Goal: Task Accomplishment & Management: Complete application form

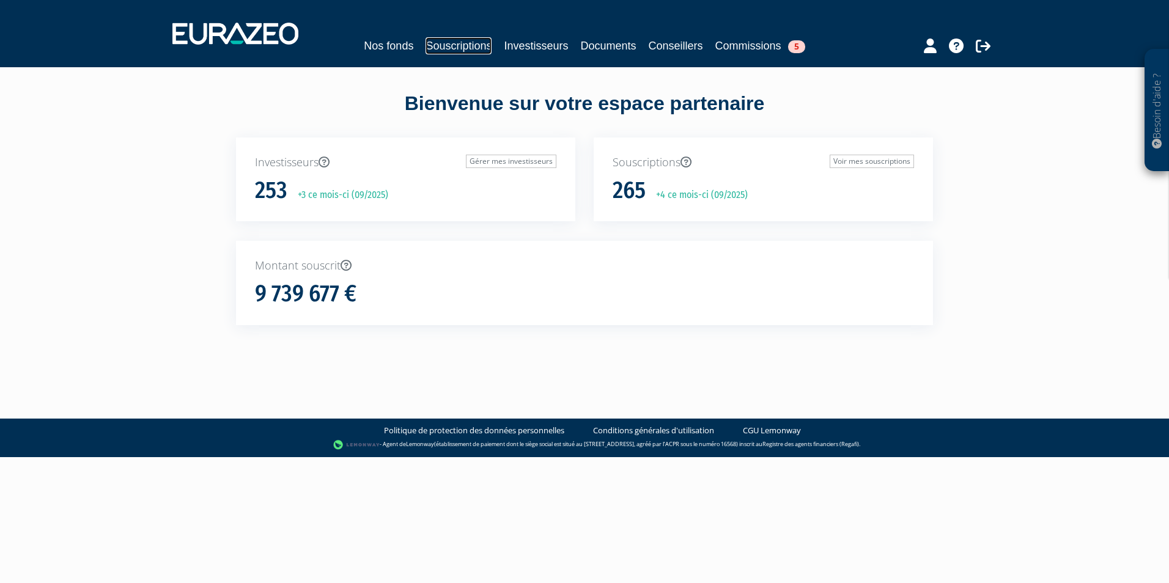
click at [460, 50] on link "Souscriptions" at bounding box center [458, 45] width 66 height 17
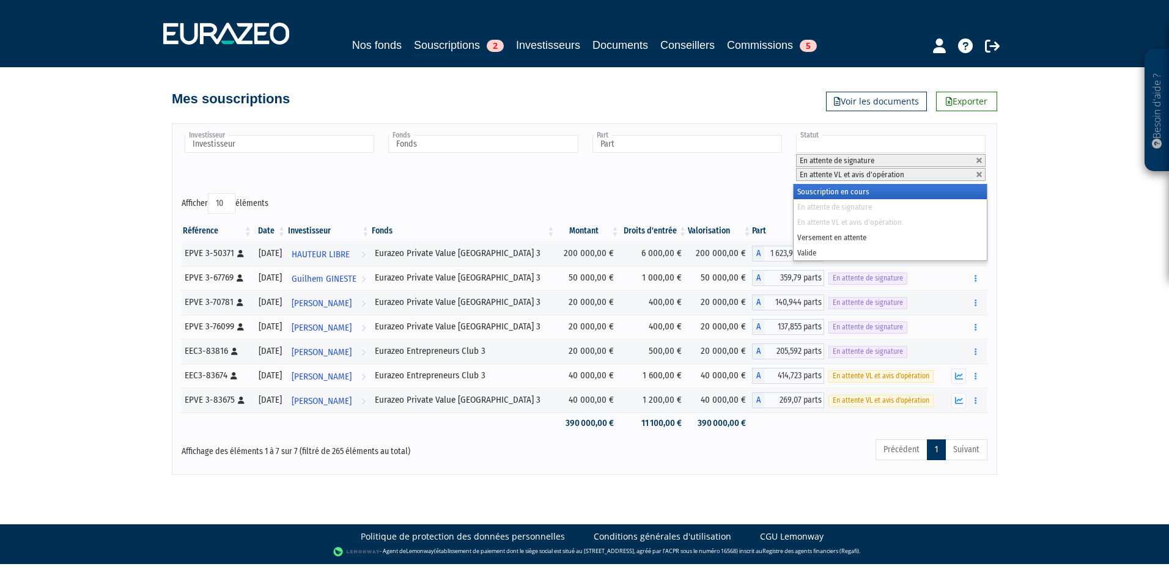
click at [981, 171] on li "En attente VL et avis d'opération" at bounding box center [890, 174] width 189 height 13
click at [981, 172] on link at bounding box center [978, 174] width 7 height 7
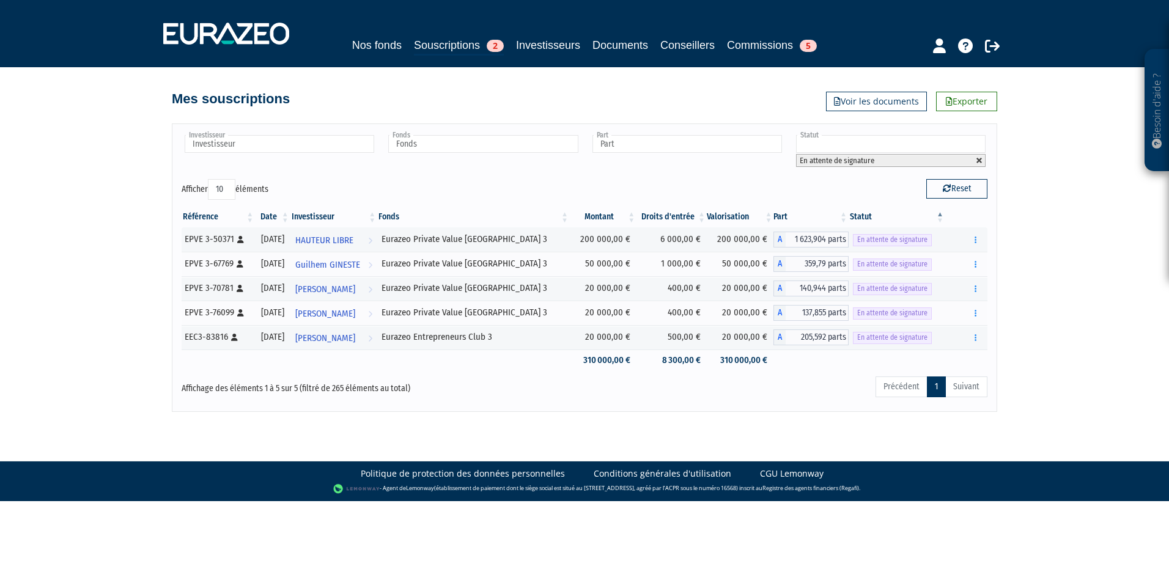
click at [981, 163] on link at bounding box center [978, 160] width 7 height 7
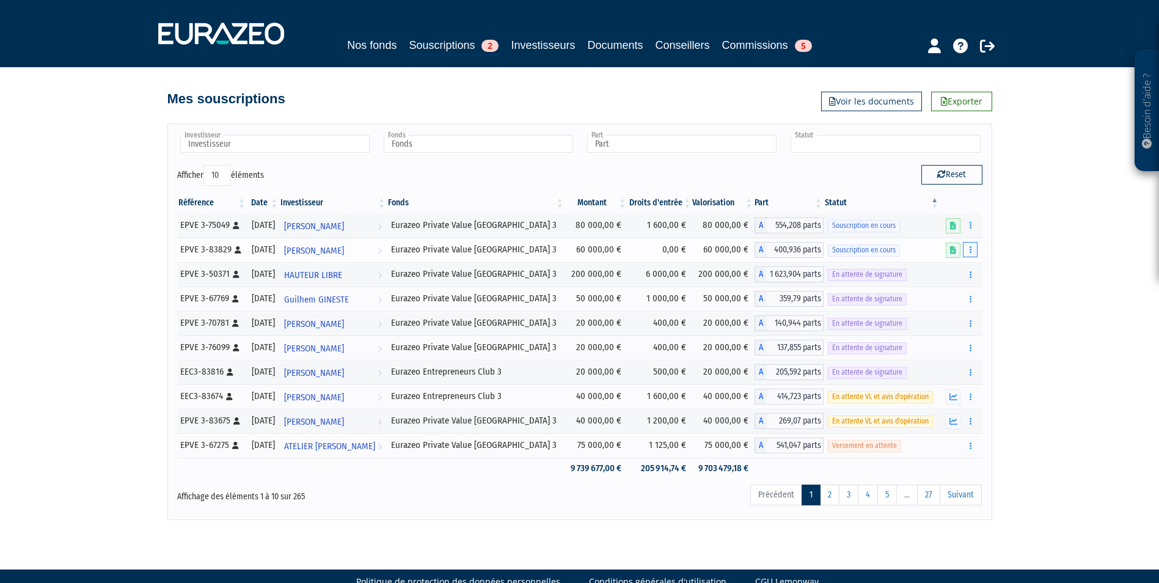
click at [974, 255] on button "button" at bounding box center [970, 249] width 15 height 15
click at [953, 293] on link "Compléter" at bounding box center [934, 295] width 79 height 20
type input "Statut"
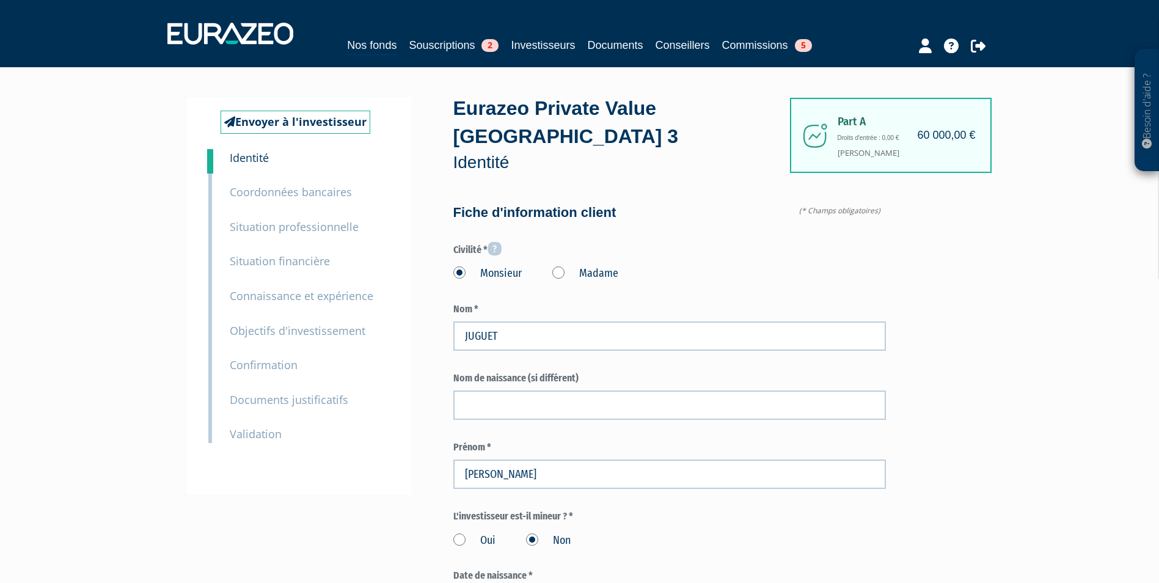
type input "6 08 37 60 18"
click at [274, 401] on small "Documents justificatifs" at bounding box center [289, 399] width 119 height 15
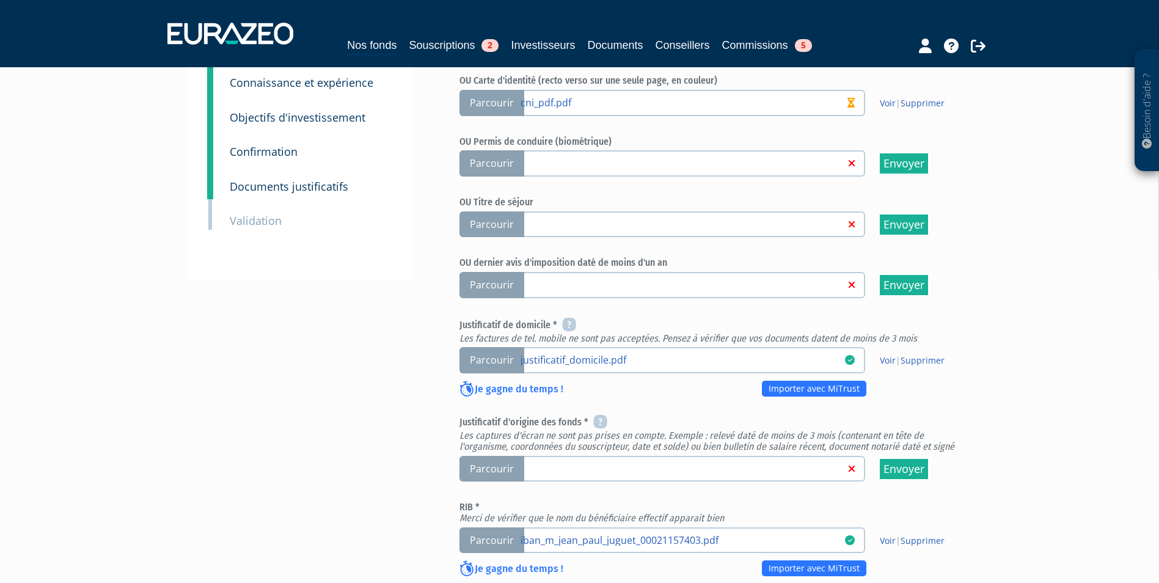
scroll to position [244, 0]
click at [884, 354] on link "Voir" at bounding box center [888, 360] width 16 height 12
click at [515, 455] on span "Parcourir" at bounding box center [492, 468] width 65 height 26
click at [0, 0] on input "Parcourir" at bounding box center [0, 0] width 0 height 0
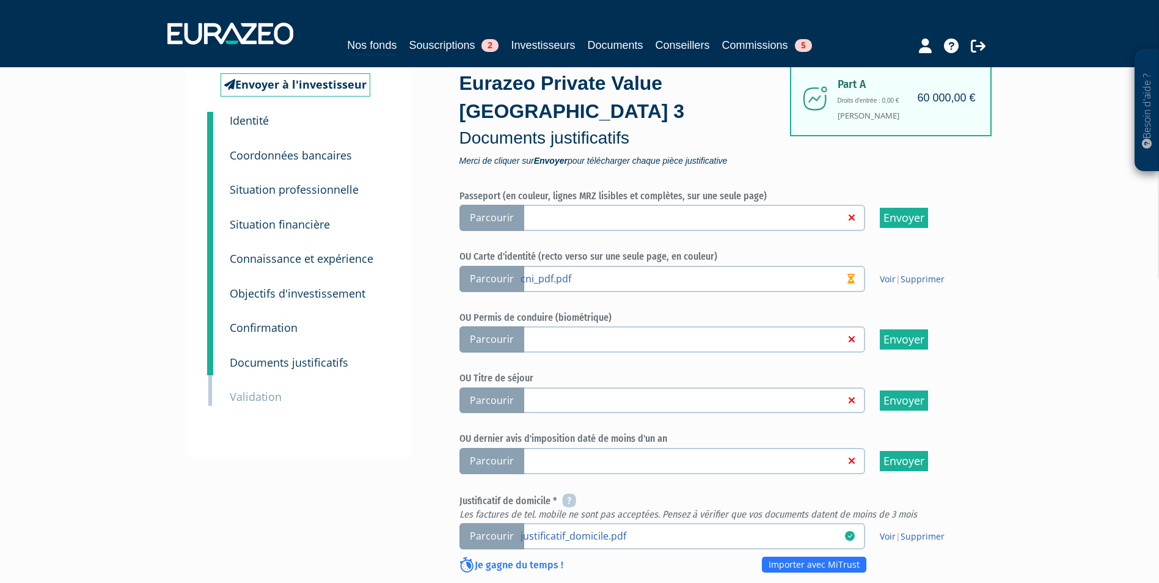
scroll to position [122, 0]
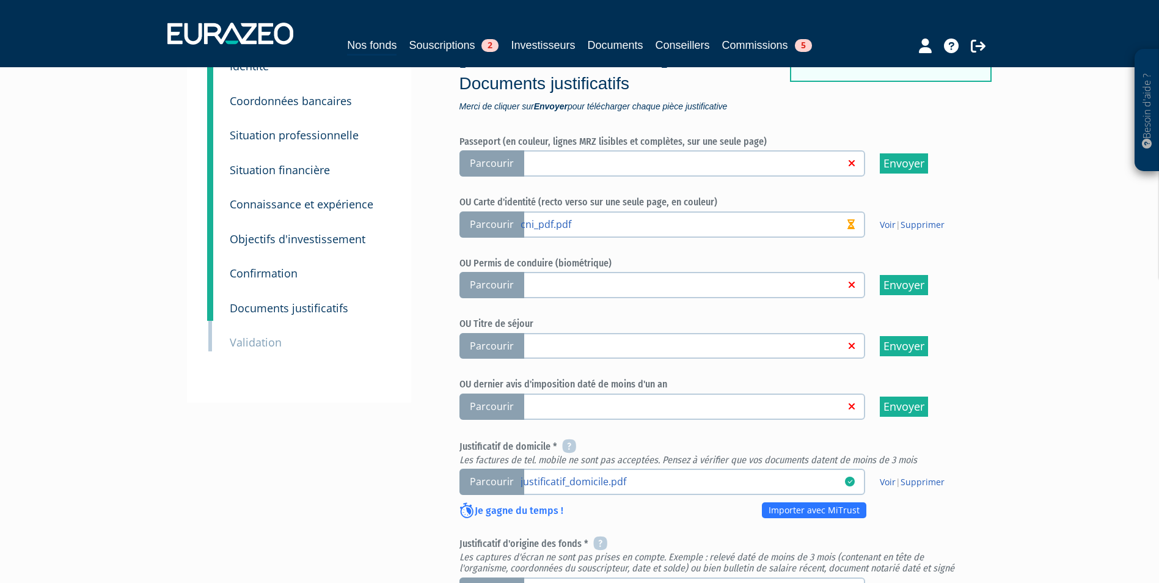
click at [502, 469] on span "Parcourir" at bounding box center [492, 482] width 65 height 26
click at [0, 0] on input "Parcourir justificatif_domicile.pdf" at bounding box center [0, 0] width 0 height 0
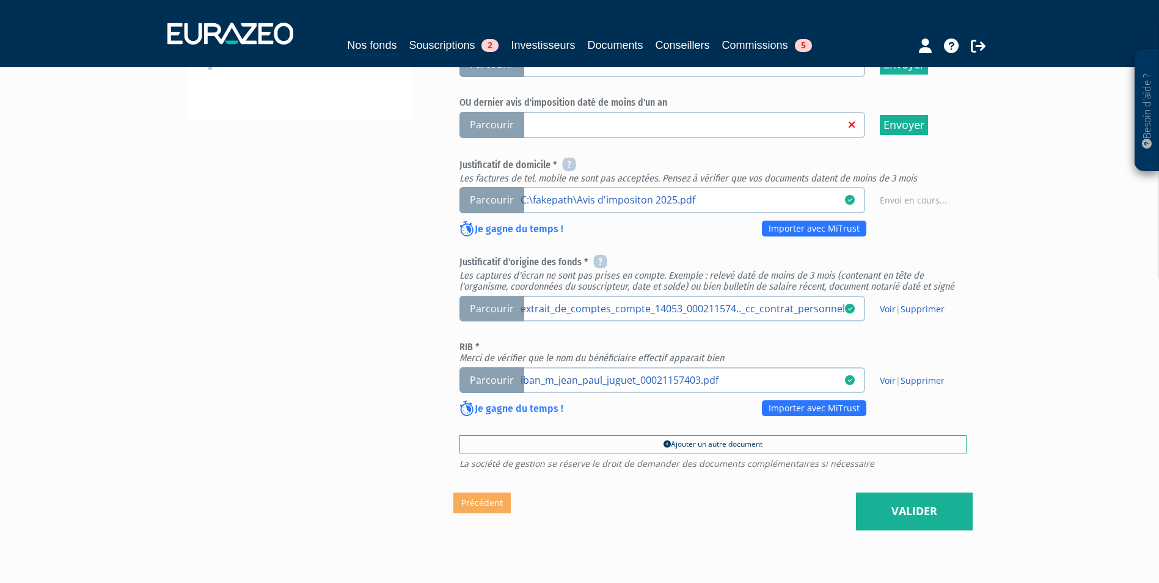
scroll to position [428, 0]
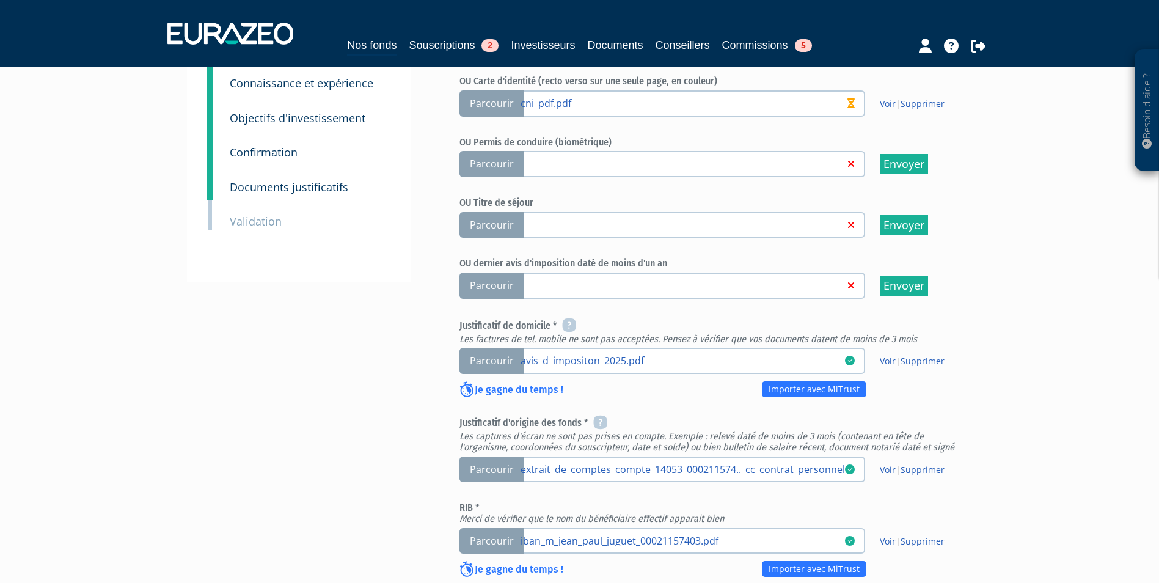
scroll to position [244, 0]
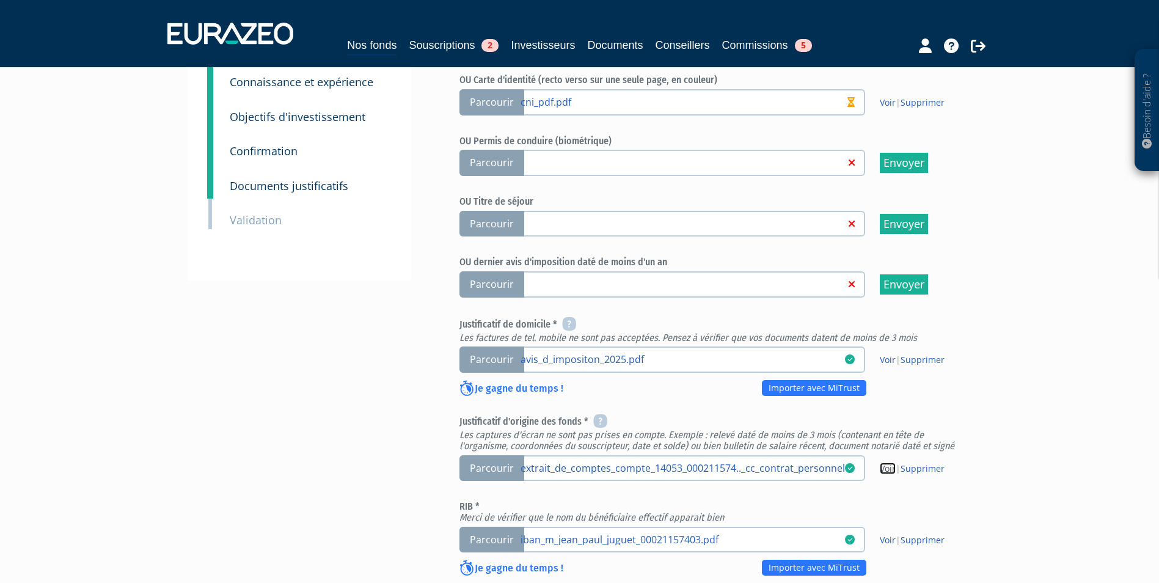
click at [888, 463] on link "Voir" at bounding box center [888, 469] width 16 height 12
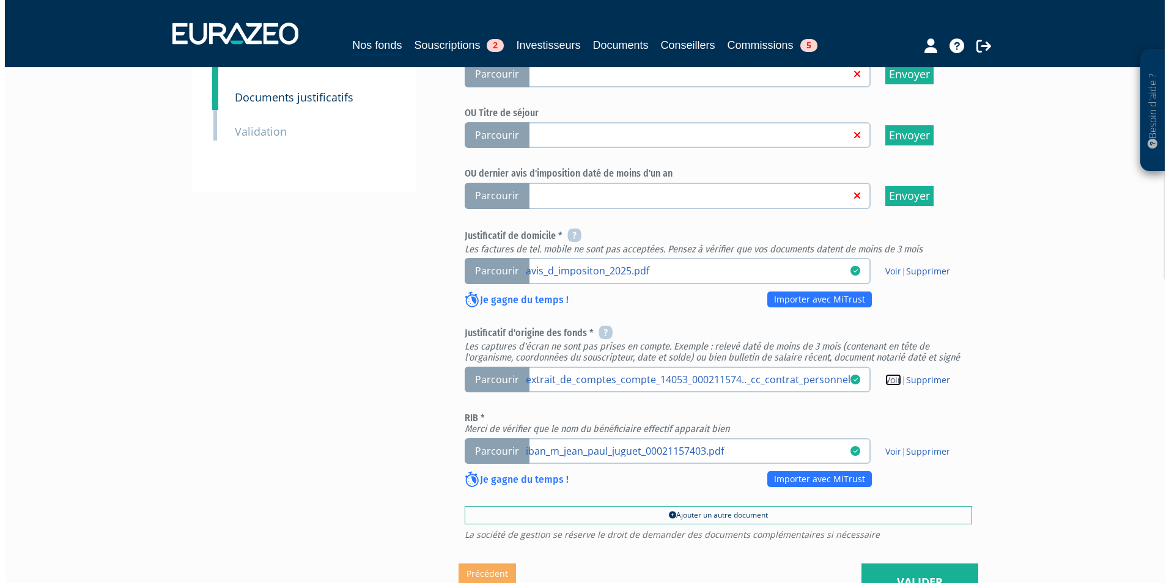
scroll to position [443, 0]
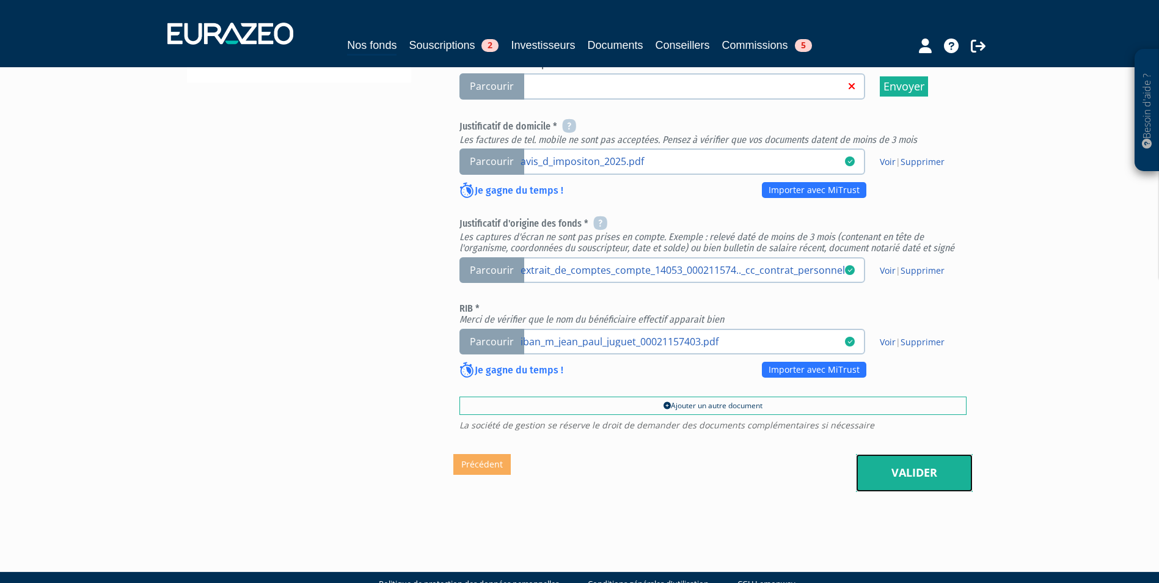
click at [911, 454] on link "Valider" at bounding box center [914, 473] width 117 height 38
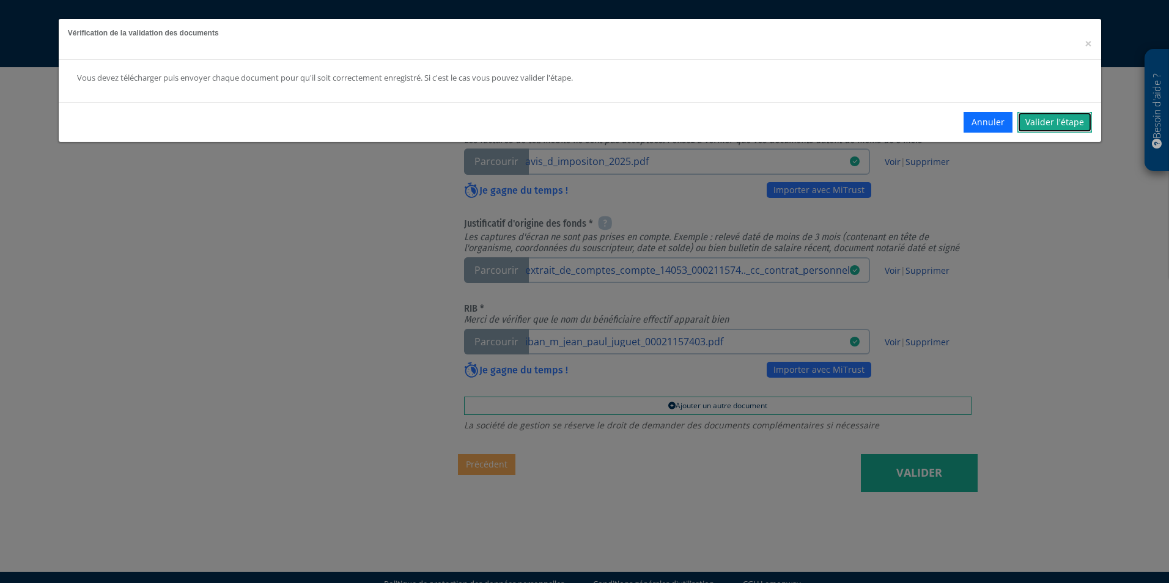
click at [1034, 124] on link "Valider l'étape" at bounding box center [1054, 122] width 75 height 21
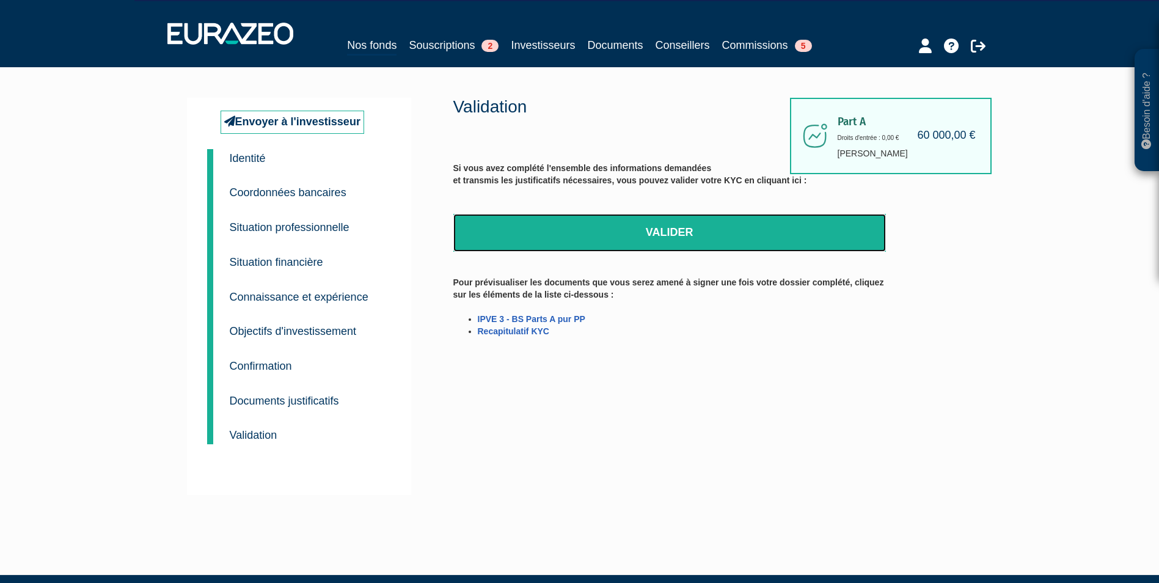
click at [736, 244] on link "Valider" at bounding box center [670, 233] width 433 height 38
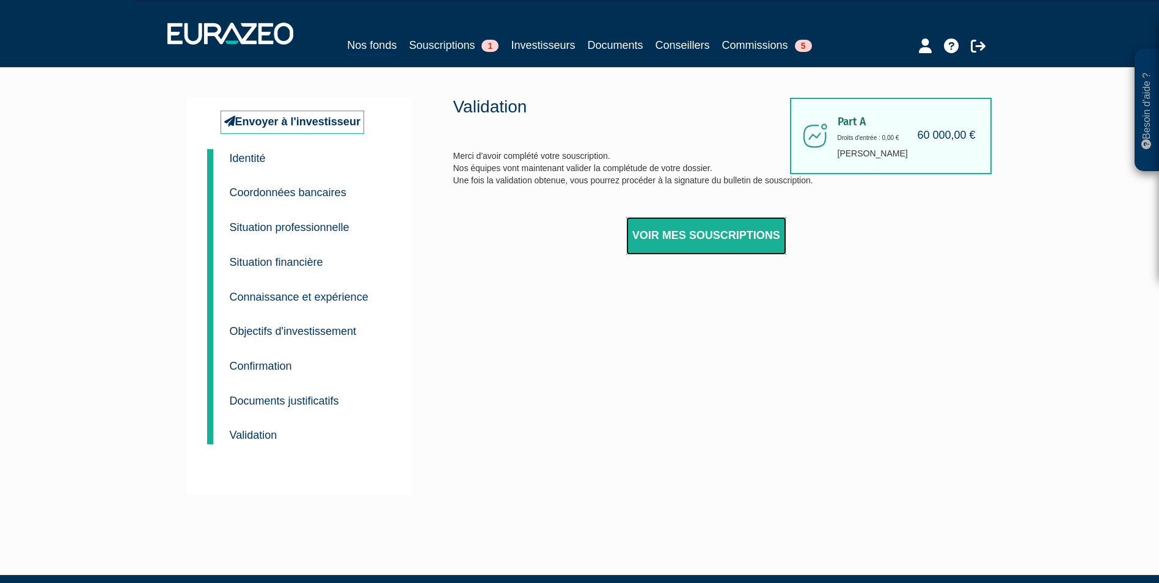
click at [749, 224] on link "Voir mes souscriptions" at bounding box center [706, 236] width 160 height 38
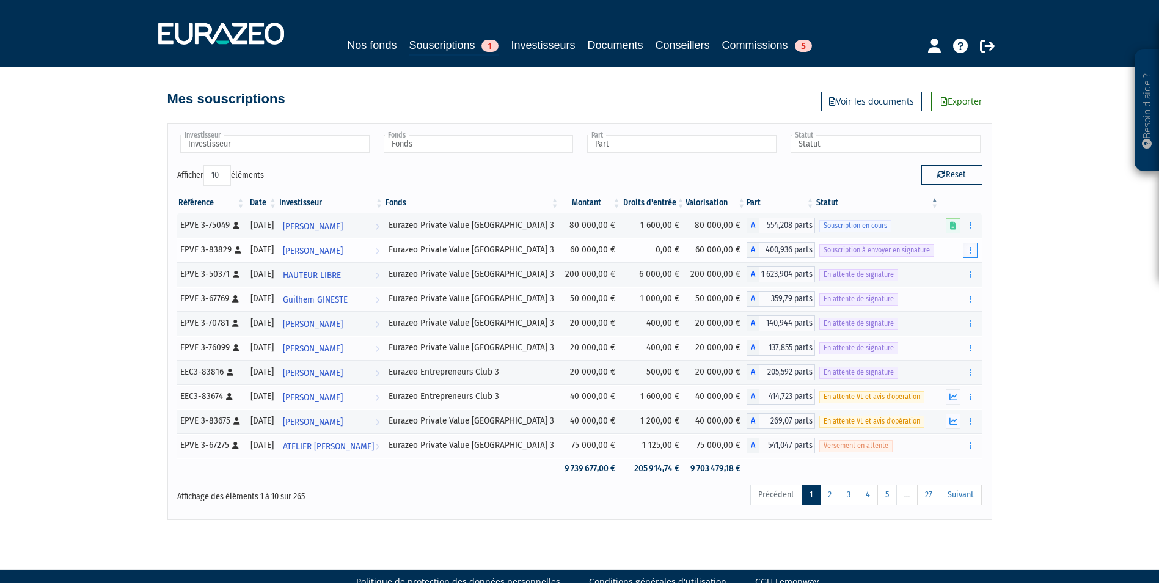
click at [971, 249] on icon "button" at bounding box center [971, 250] width 2 height 8
click at [958, 274] on link "Envoyer à signer" at bounding box center [940, 272] width 70 height 20
